Goal: Information Seeking & Learning: Learn about a topic

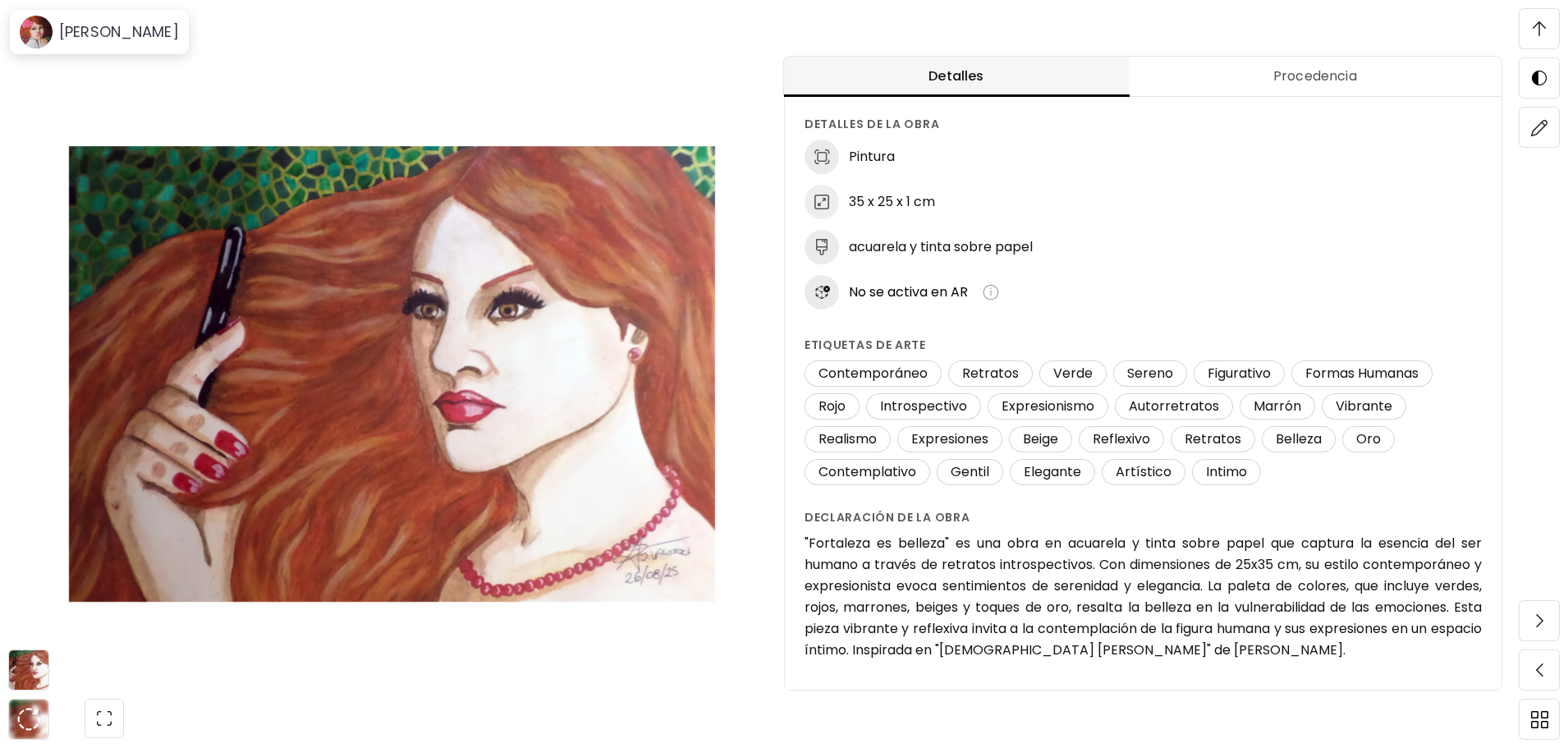
scroll to position [132, 0]
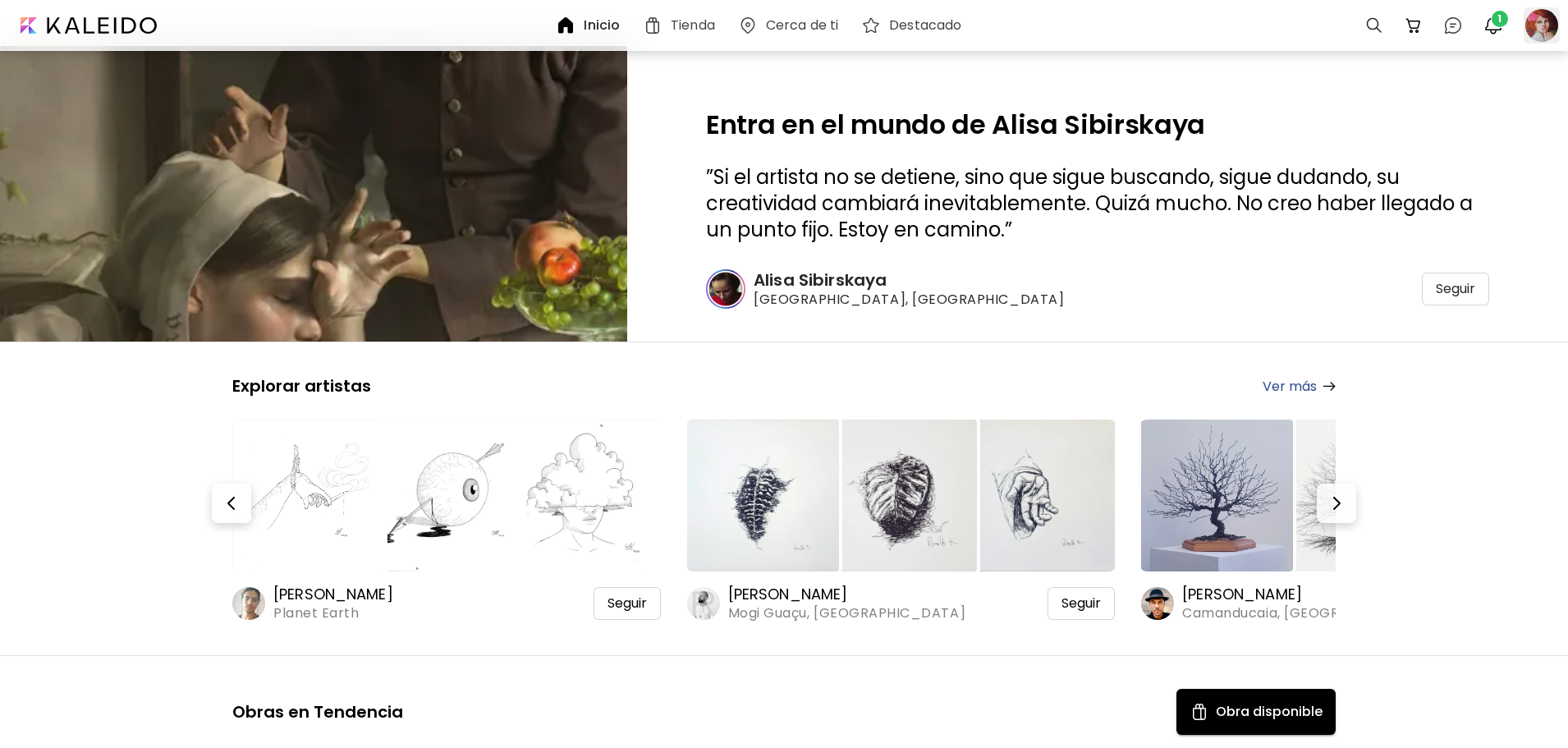
click at [1549, 24] on div at bounding box center [1541, 25] width 36 height 36
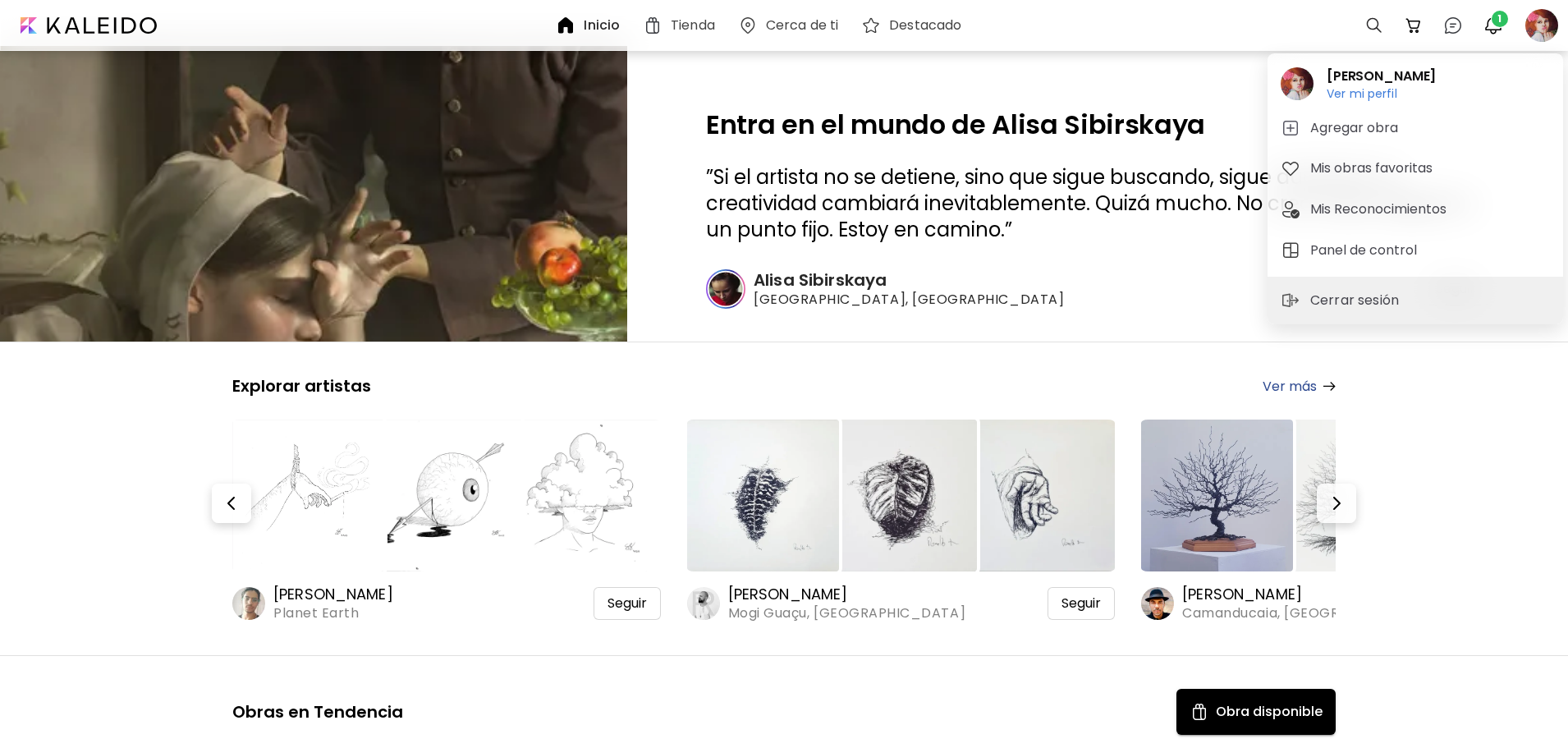
click at [1381, 92] on h6 "Ver mi perfil" at bounding box center [1381, 93] width 109 height 15
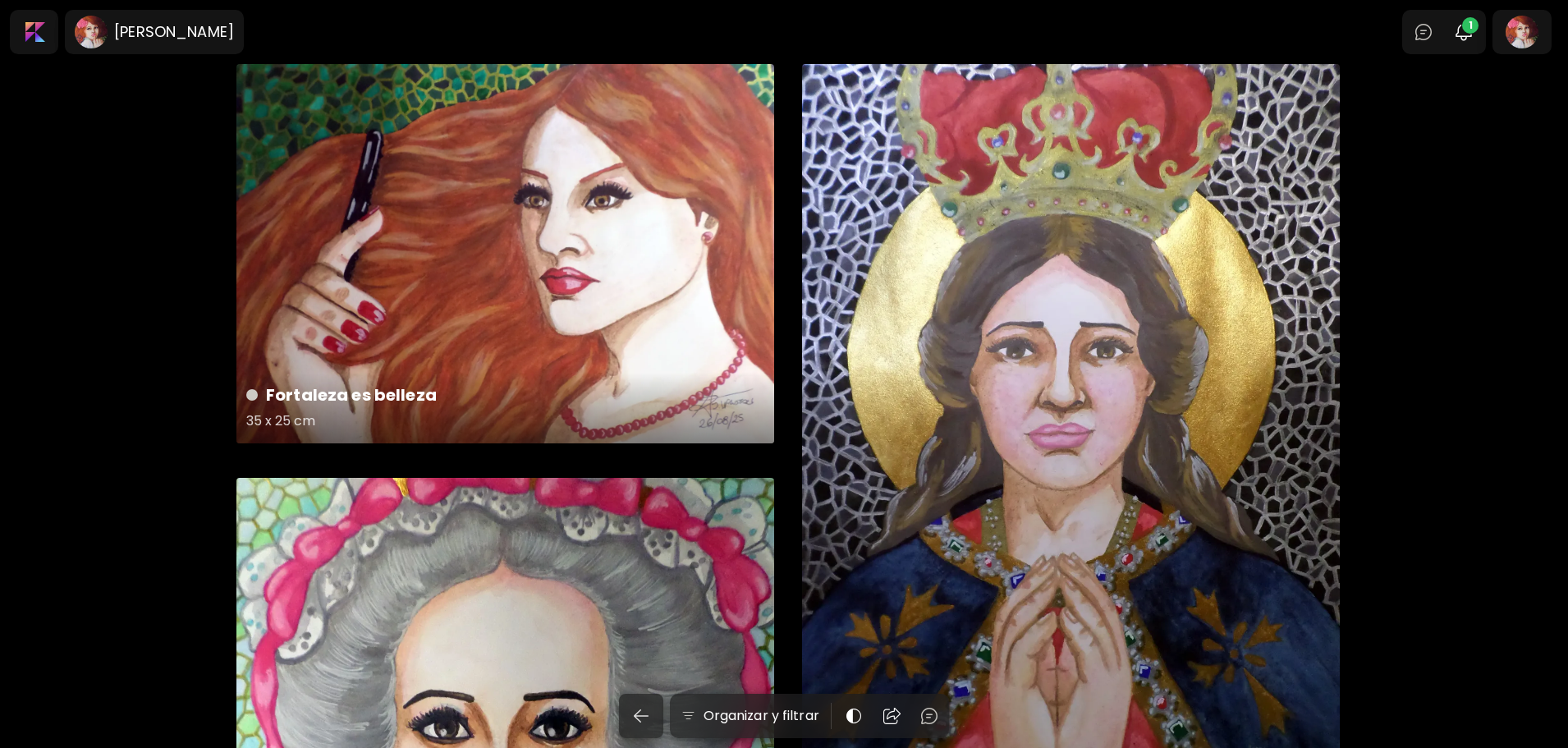
click at [539, 182] on div "Fortaleza es belleza 35 x 25 cm" at bounding box center [505, 254] width 538 height 380
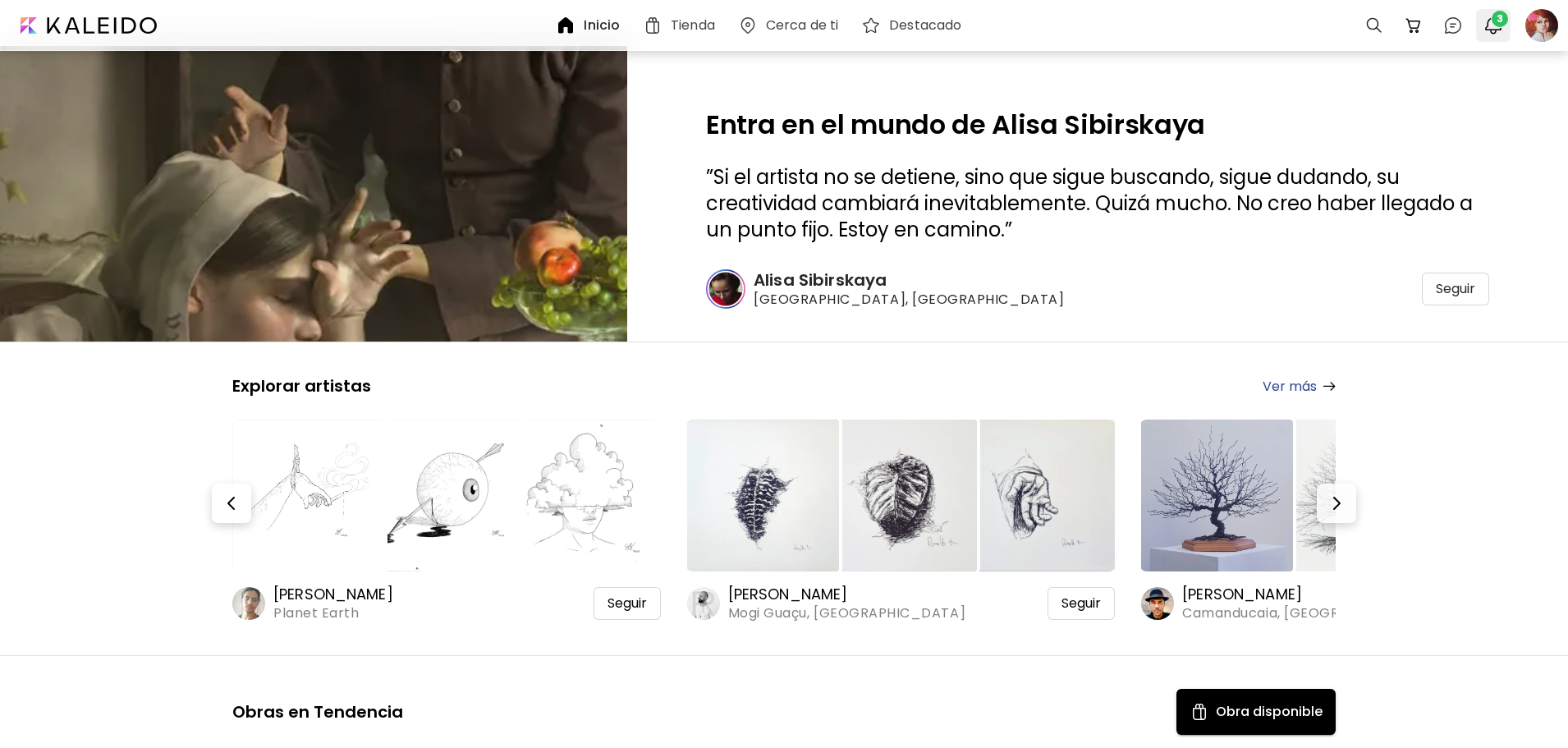
click at [1494, 25] on span "3" at bounding box center [1499, 18] width 17 height 17
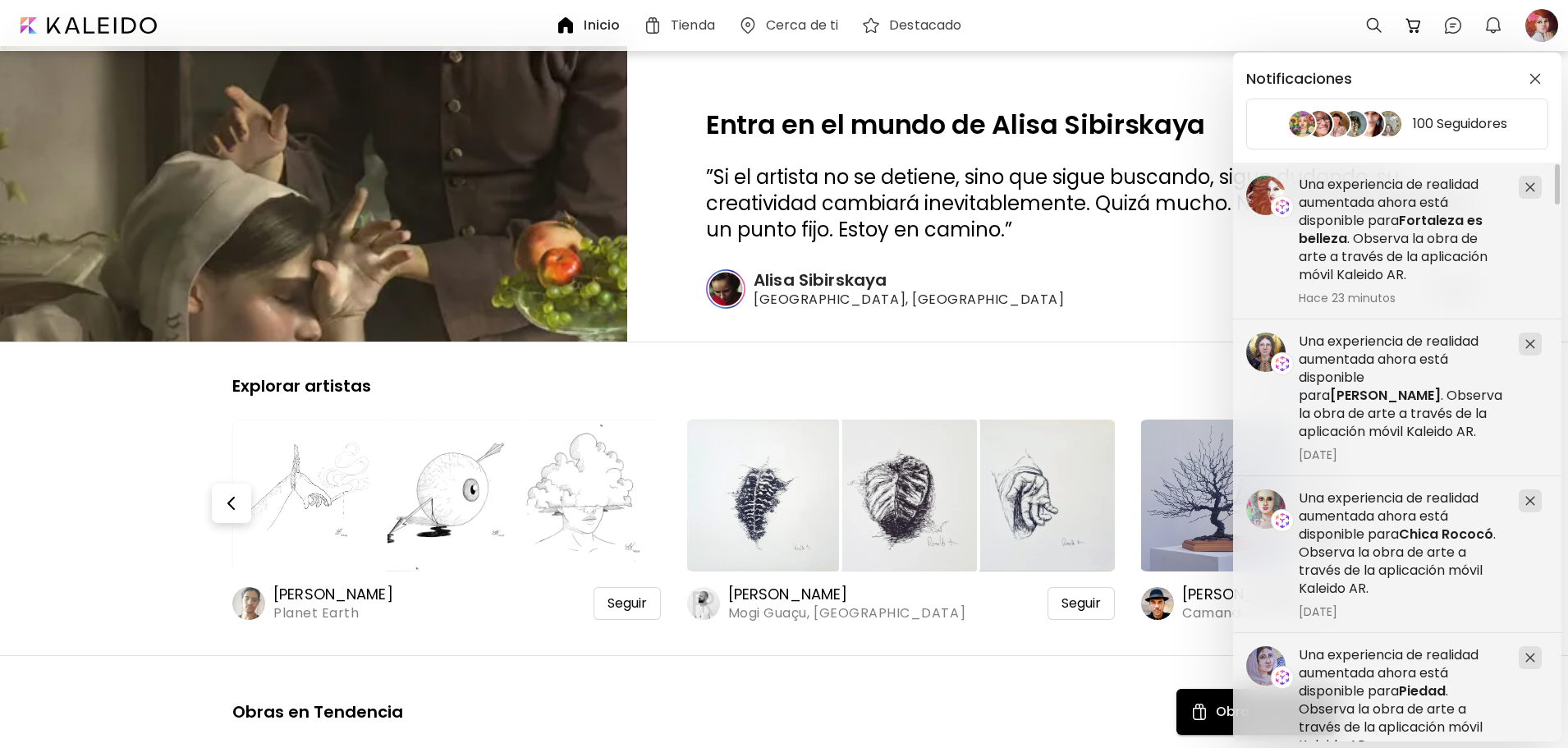
click at [1533, 20] on div "Notificaciones 100 Seguidores Una experiencia de realidad aumentada ahora está …" at bounding box center [784, 374] width 1568 height 748
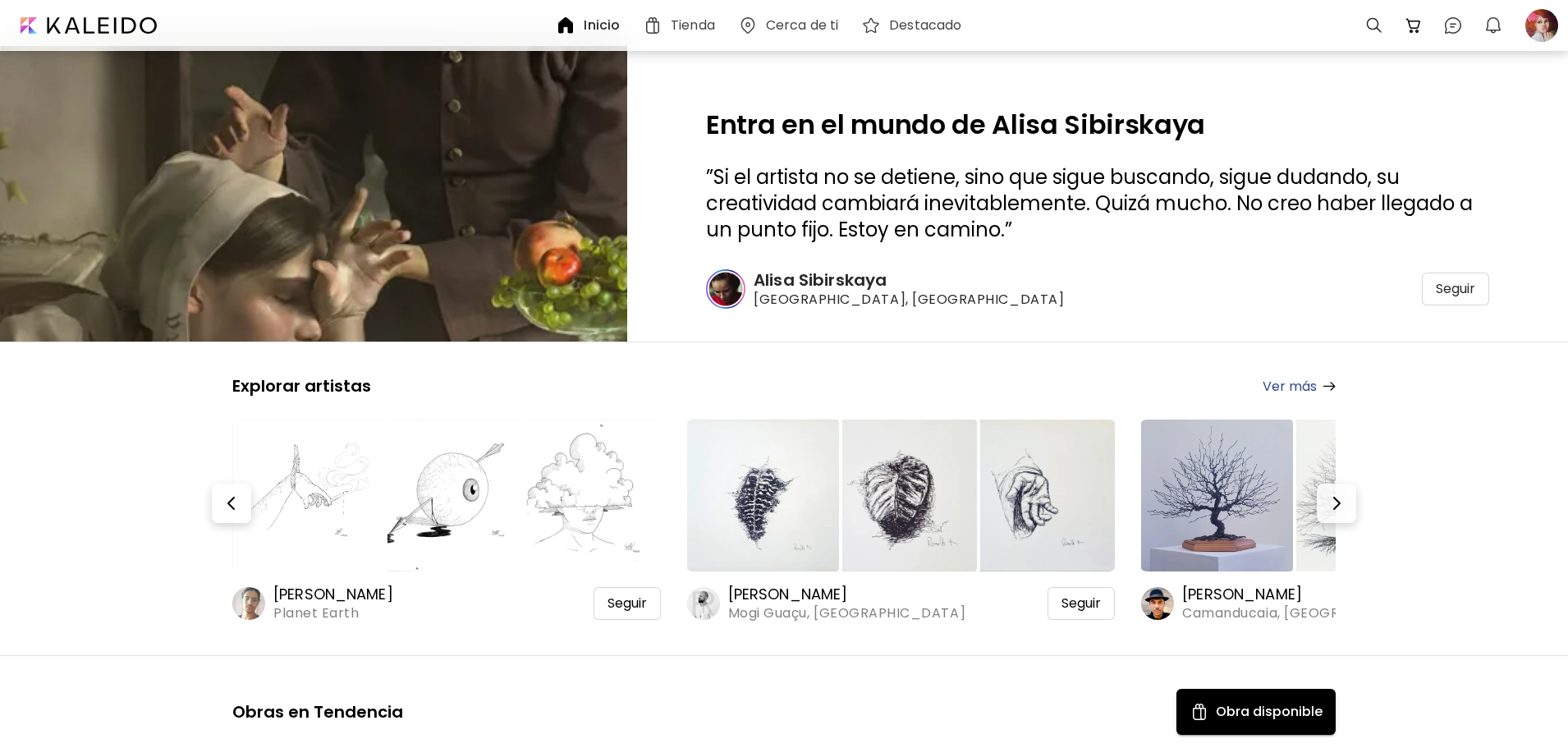
click at [1533, 20] on div at bounding box center [1541, 25] width 36 height 36
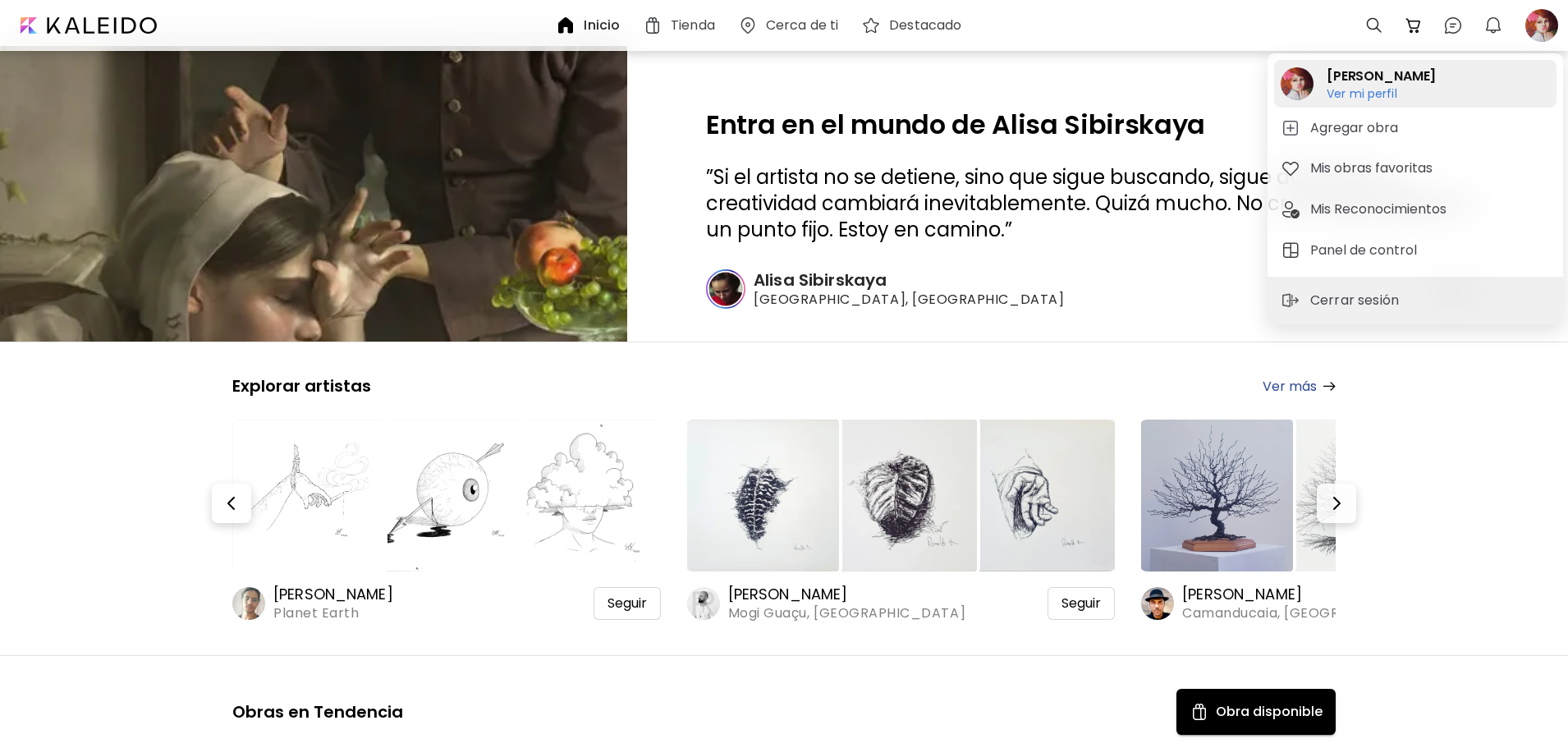
click at [1390, 91] on h6 "Ver mi perfil" at bounding box center [1381, 93] width 109 height 15
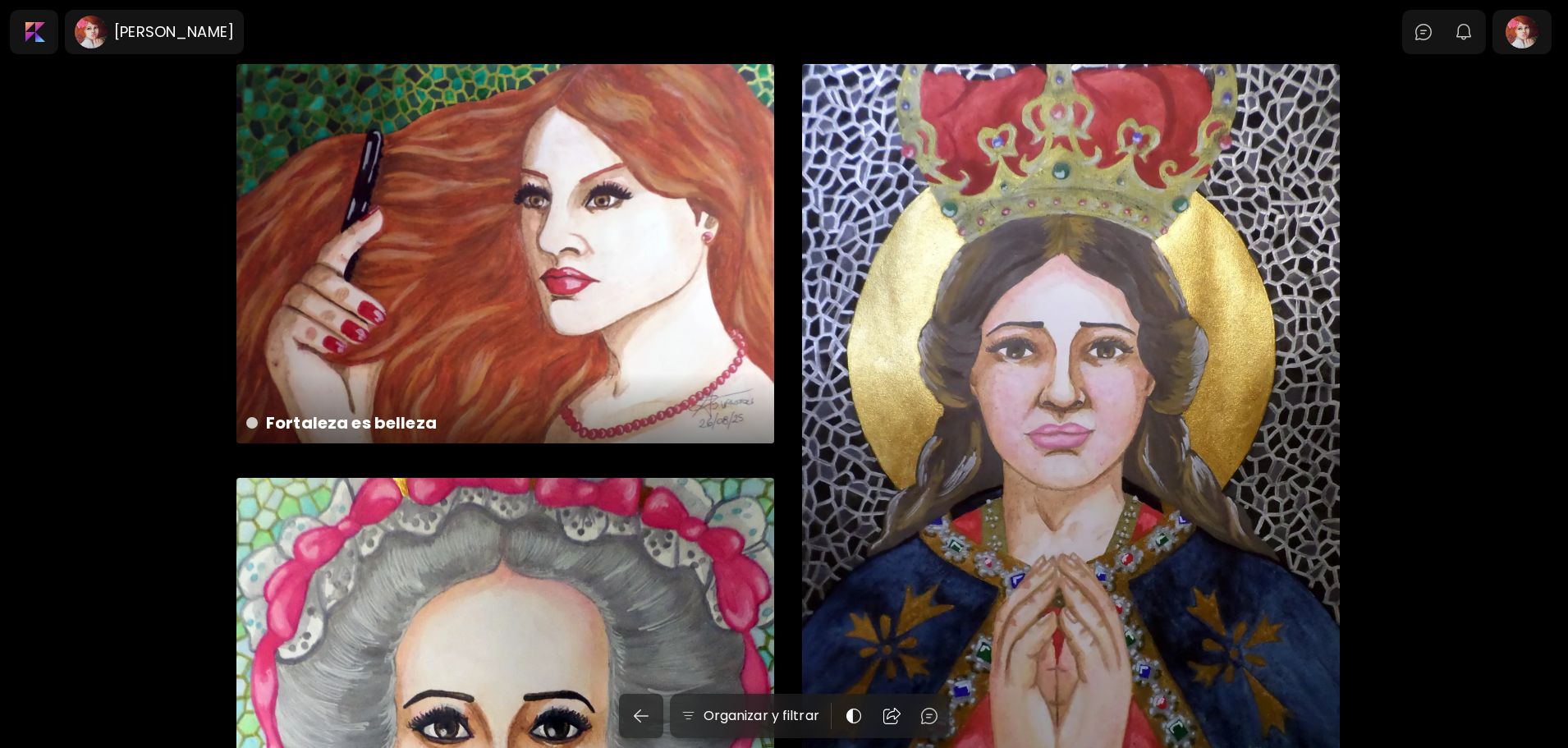
click at [992, 309] on div "María Reina 30 x 42 cm" at bounding box center [1071, 448] width 538 height 769
